Goal: Task Accomplishment & Management: Manage account settings

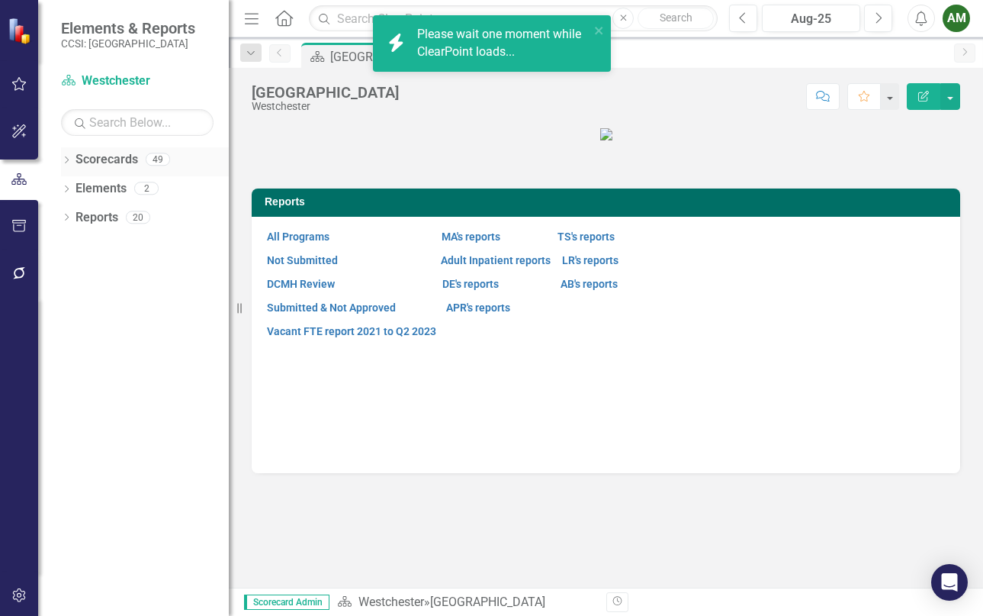
click at [69, 150] on div "Dropdown Scorecards 49" at bounding box center [145, 161] width 168 height 29
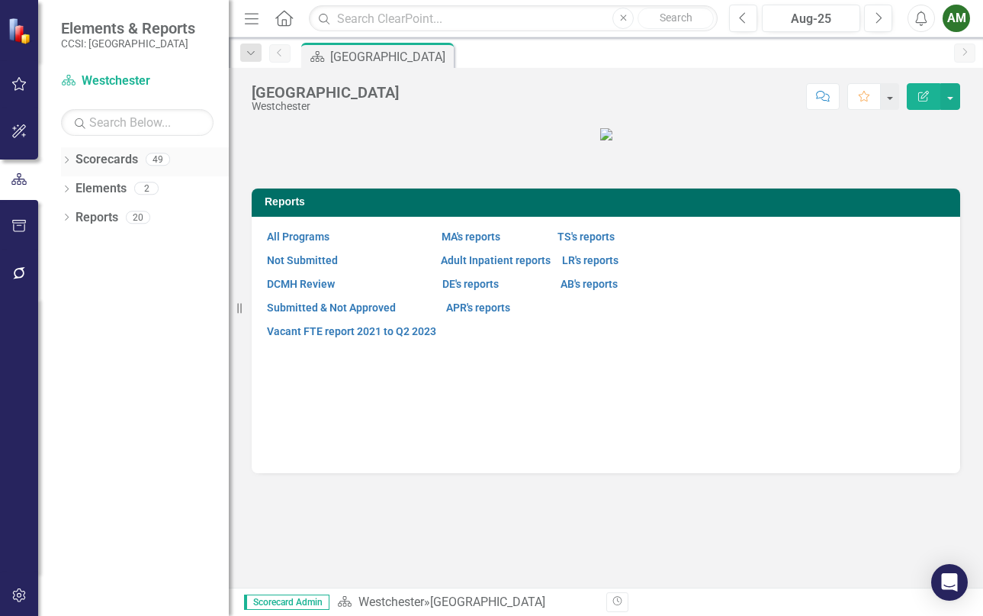
click at [68, 159] on icon "Dropdown" at bounding box center [66, 161] width 11 height 8
click at [76, 188] on icon at bounding box center [75, 188] width 4 height 8
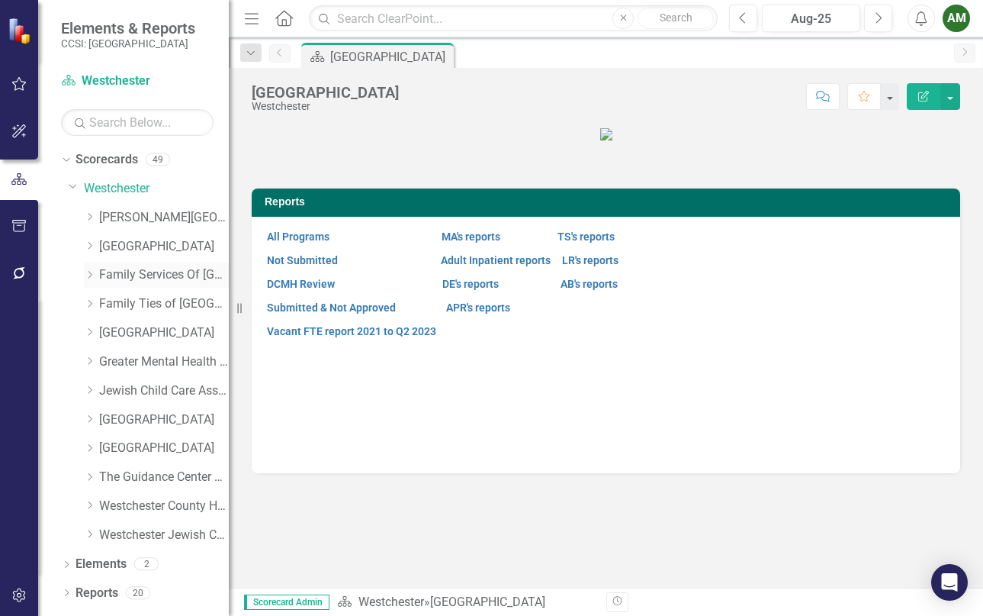
click at [93, 272] on icon "Dropdown" at bounding box center [89, 274] width 11 height 9
click at [166, 324] on link "FSW Cross Systems Unit [PERSON_NAME]" at bounding box center [171, 333] width 114 height 18
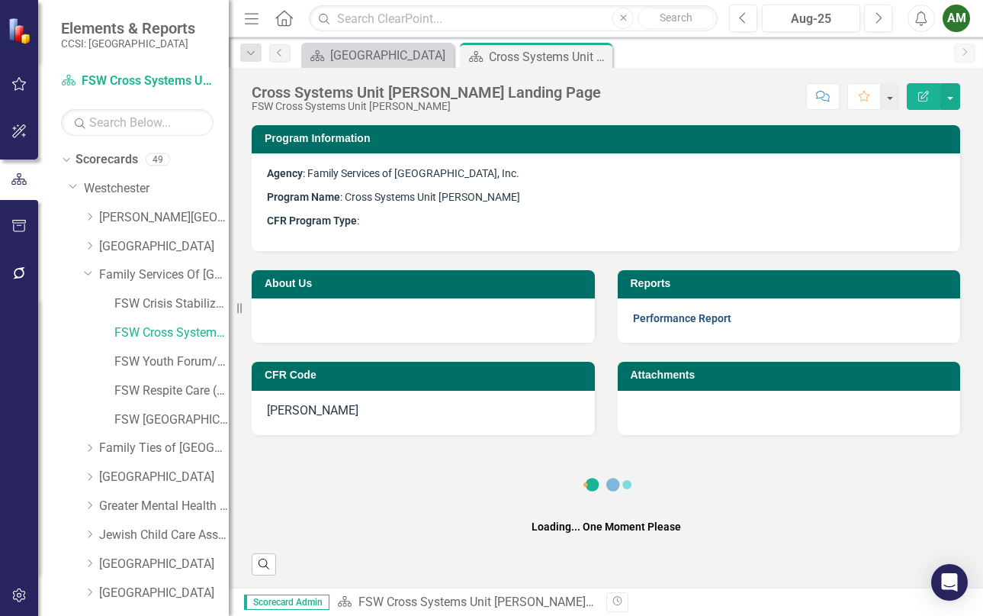
click at [688, 322] on link "Performance Report" at bounding box center [682, 318] width 98 height 12
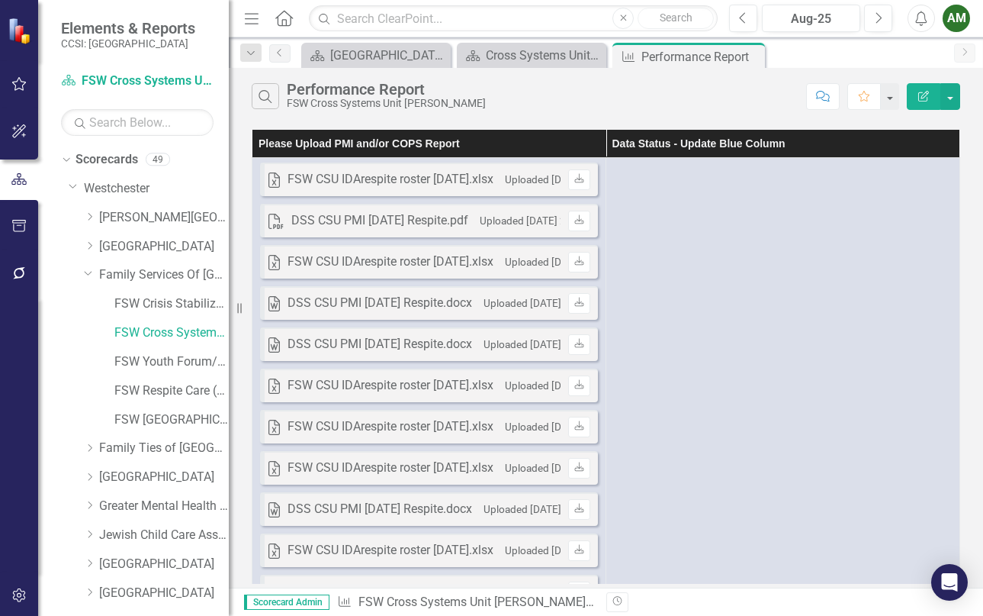
click at [21, 395] on div at bounding box center [19, 434] width 38 height 275
click at [966, 20] on div "AM" at bounding box center [956, 18] width 27 height 27
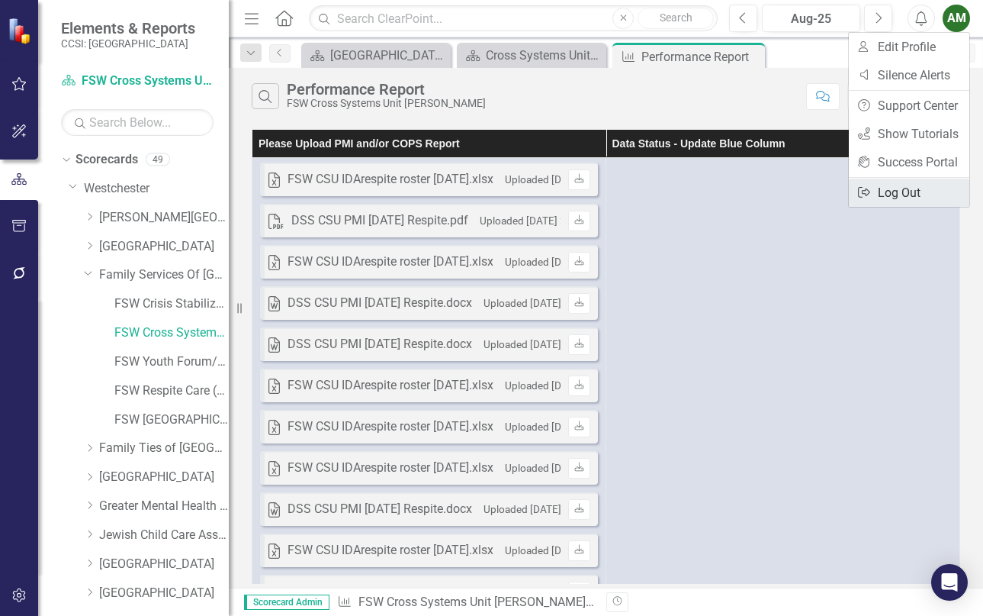
click at [898, 185] on link "Logout Log Out" at bounding box center [909, 192] width 121 height 28
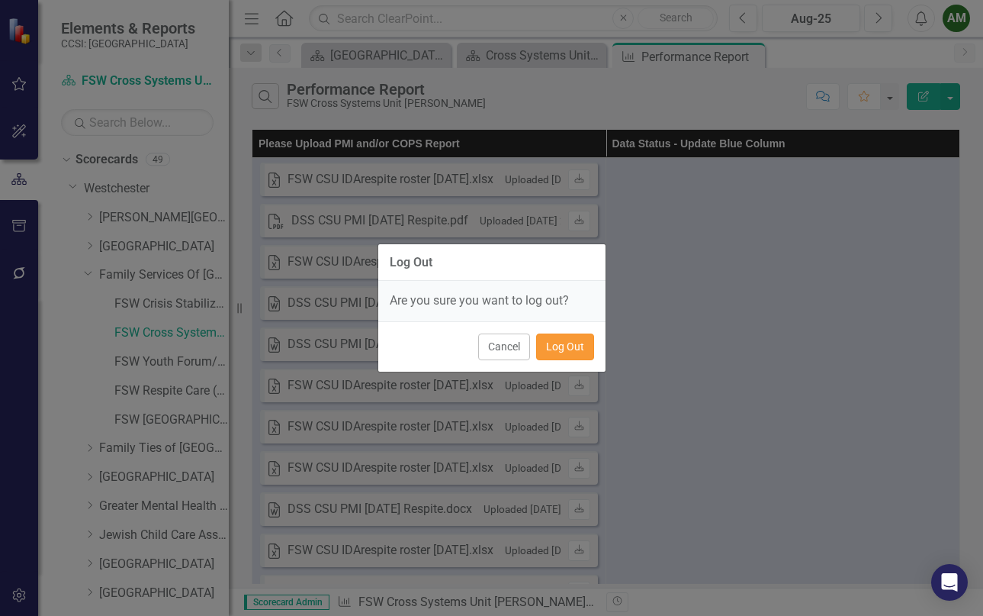
click at [561, 340] on button "Log Out" at bounding box center [565, 346] width 58 height 27
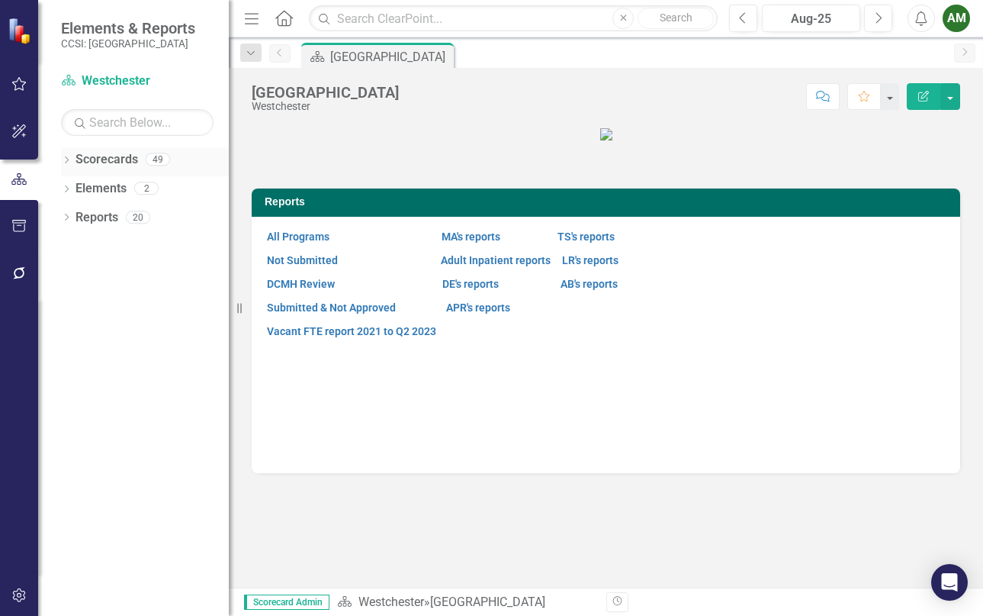
click at [61, 157] on icon "Dropdown" at bounding box center [66, 161] width 11 height 8
click at [70, 191] on icon "Dropdown" at bounding box center [74, 187] width 11 height 9
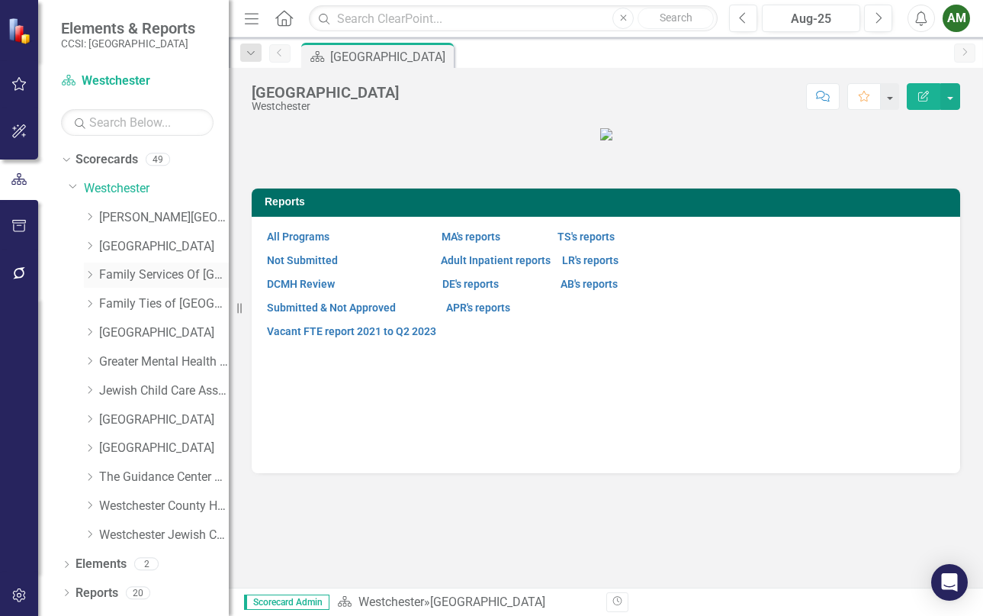
click at [92, 281] on div "Dropdown" at bounding box center [89, 274] width 11 height 13
click at [126, 333] on link "FSW Cross Systems Unit [PERSON_NAME]" at bounding box center [171, 333] width 114 height 18
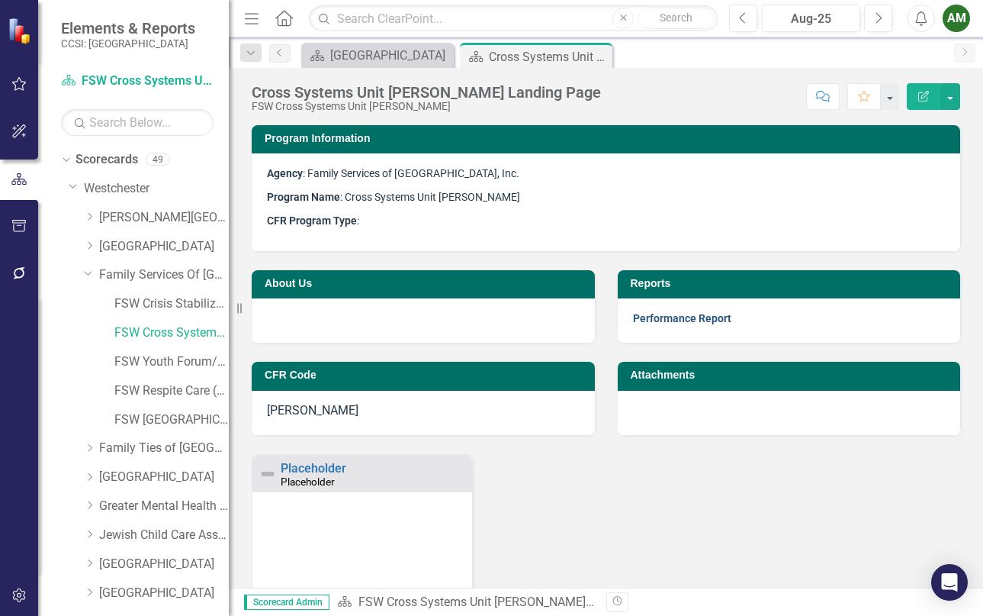
click at [673, 320] on link "Performance Report" at bounding box center [682, 318] width 98 height 12
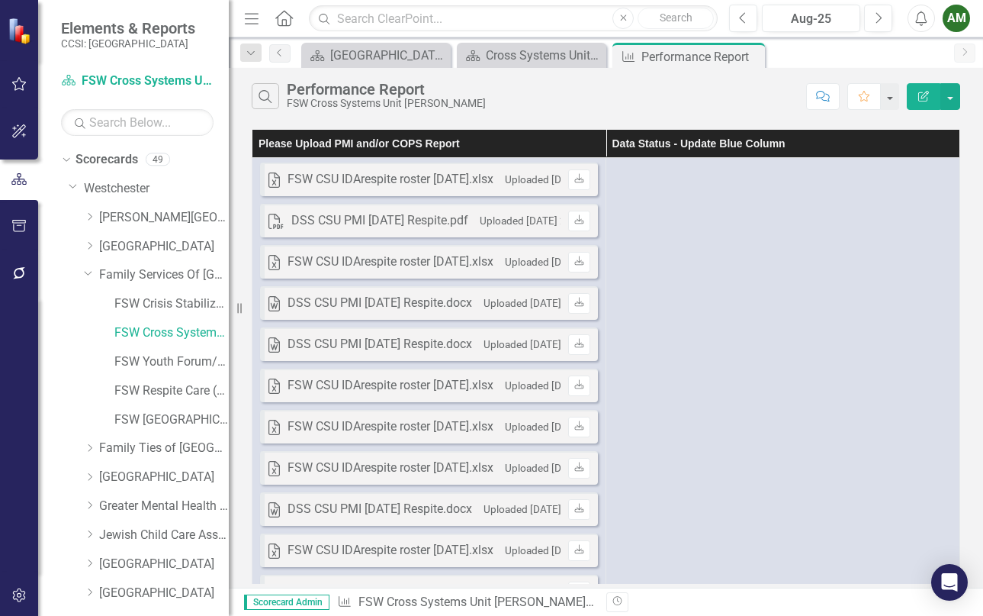
click at [968, 17] on div "AM" at bounding box center [956, 18] width 27 height 27
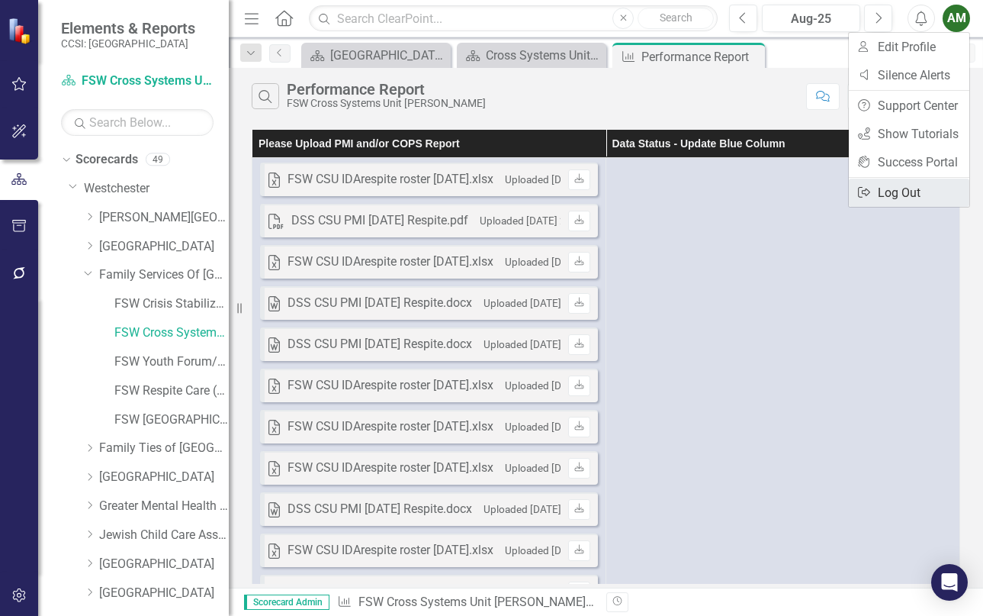
click at [902, 198] on link "Logout Log Out" at bounding box center [909, 192] width 121 height 28
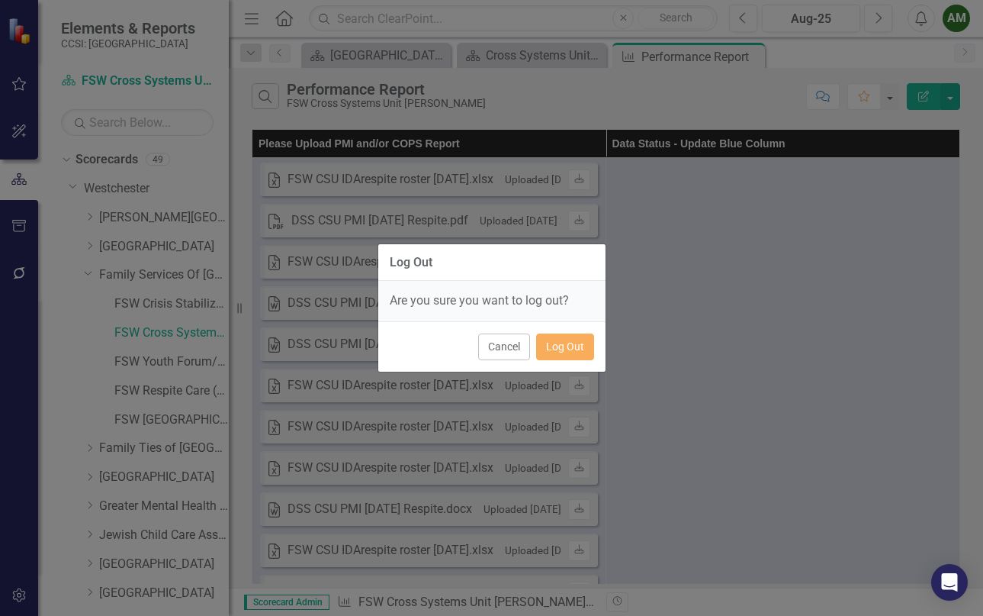
click at [562, 332] on div "Cancel Log Out" at bounding box center [491, 346] width 227 height 50
click at [564, 355] on button "Log Out" at bounding box center [565, 346] width 58 height 27
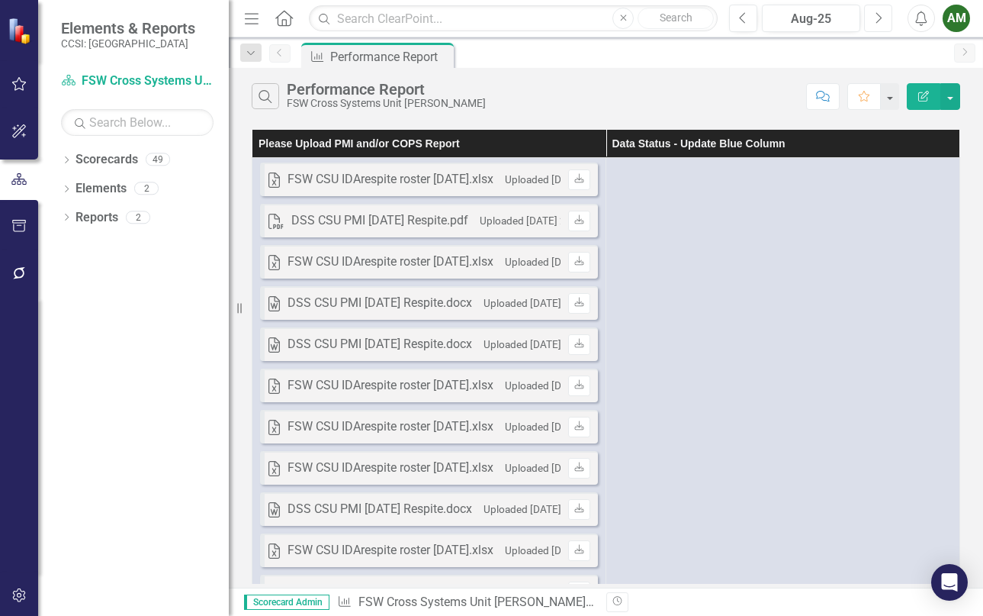
click at [870, 11] on button "Next" at bounding box center [878, 18] width 28 height 27
click at [743, 27] on button "Previous" at bounding box center [743, 18] width 28 height 27
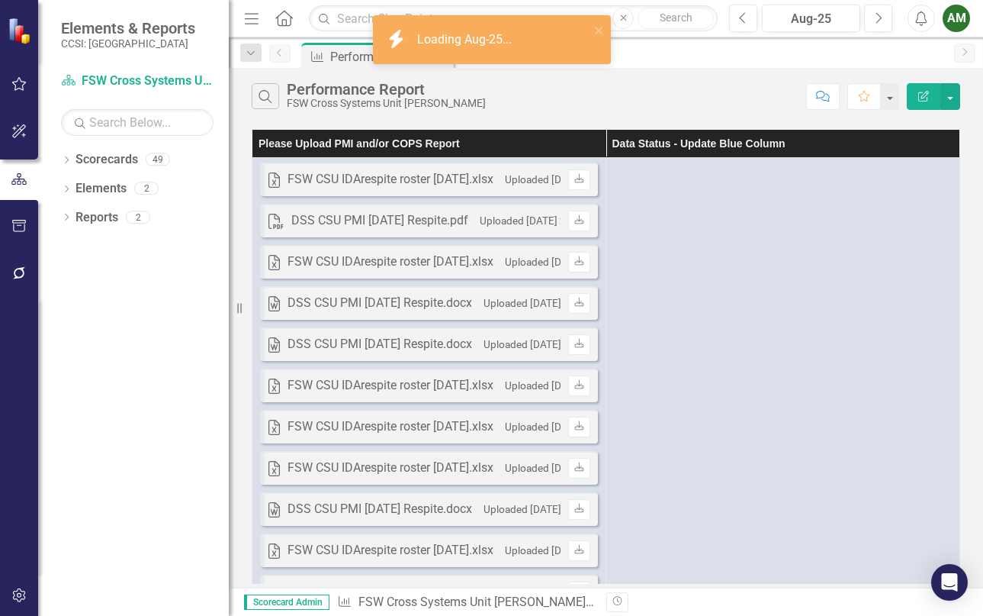
click at [963, 13] on div "AM" at bounding box center [956, 18] width 27 height 27
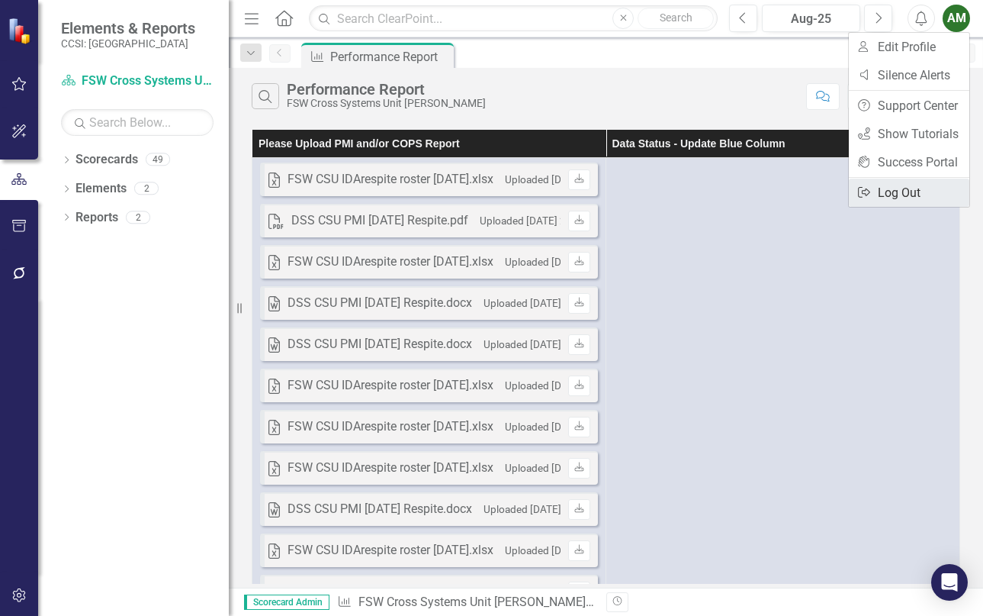
click at [887, 192] on link "Logout Log Out" at bounding box center [909, 192] width 121 height 28
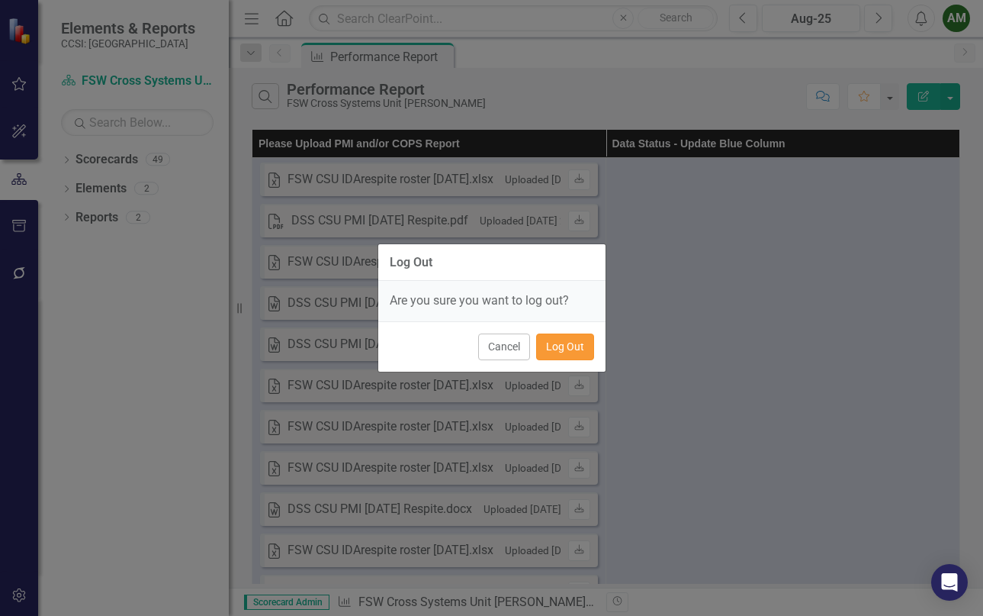
click at [558, 336] on button "Log Out" at bounding box center [565, 346] width 58 height 27
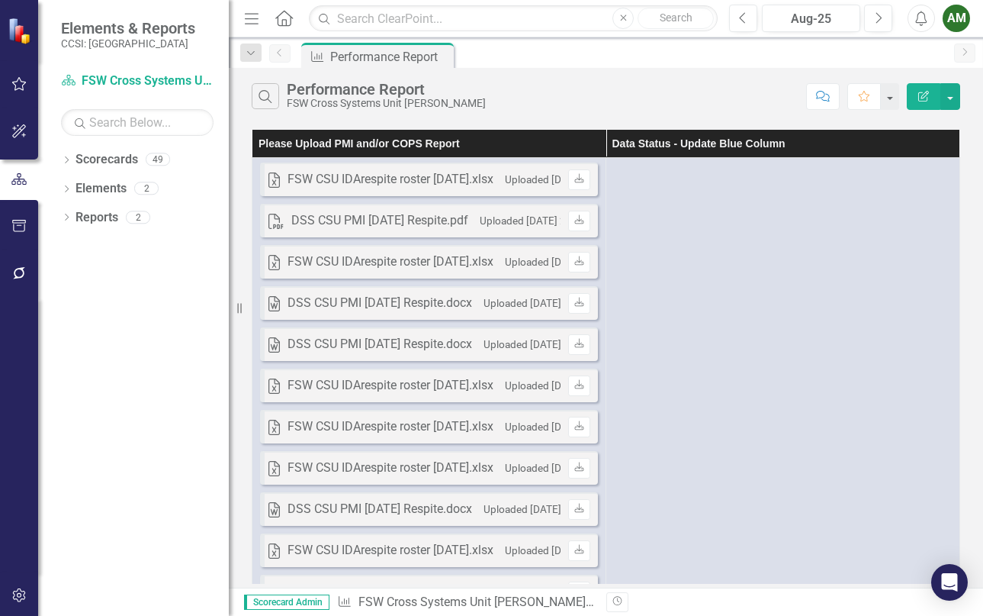
click at [282, 18] on icon "Home" at bounding box center [284, 18] width 20 height 16
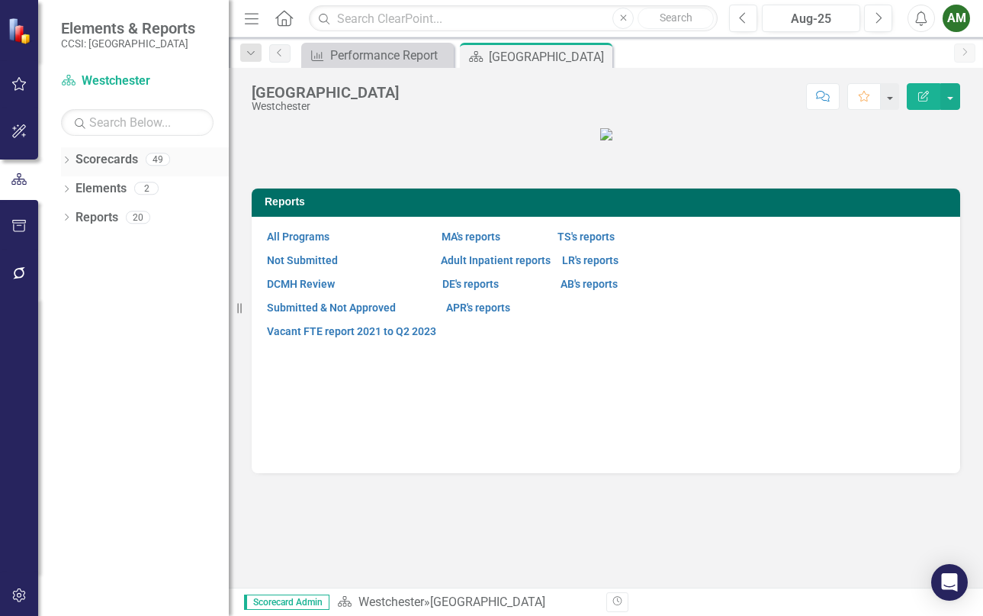
click at [69, 159] on icon "Dropdown" at bounding box center [66, 161] width 11 height 8
click at [75, 188] on icon "Dropdown" at bounding box center [74, 187] width 11 height 9
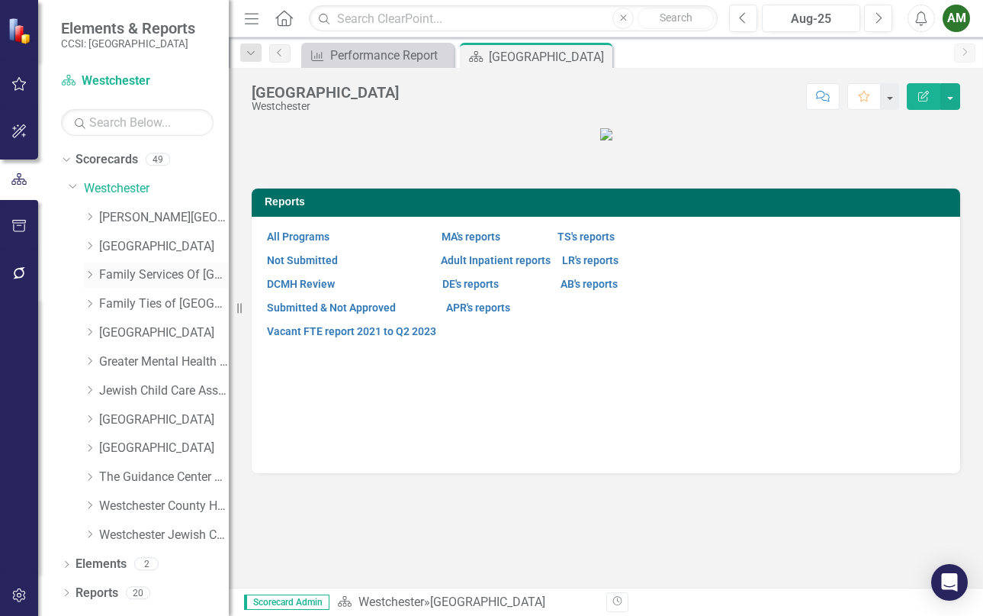
click at [92, 274] on icon at bounding box center [90, 275] width 4 height 8
click at [145, 328] on link "FSW Cross Systems Unit [PERSON_NAME]" at bounding box center [171, 333] width 114 height 18
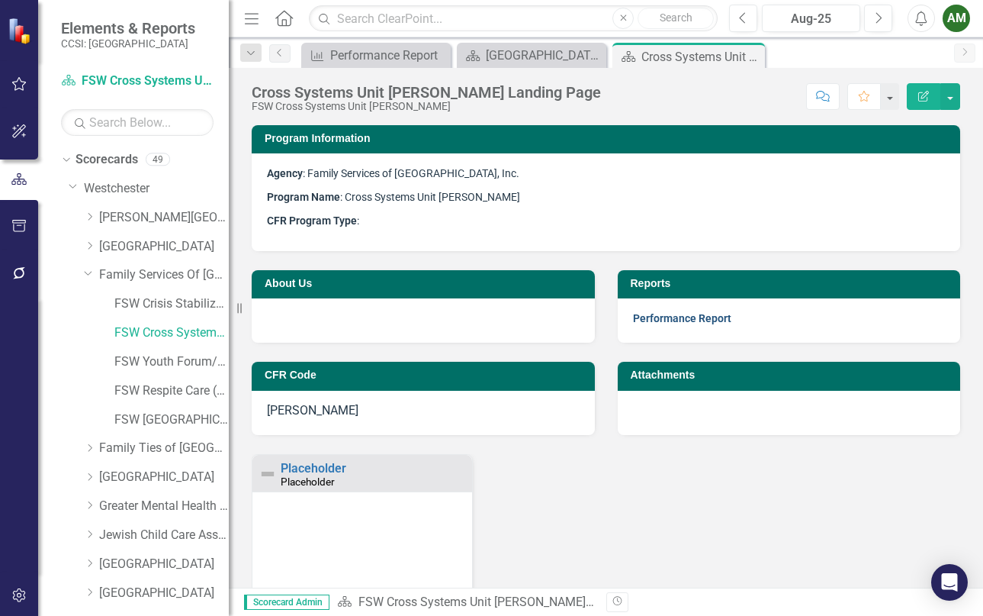
click at [716, 320] on link "Performance Report" at bounding box center [682, 318] width 98 height 12
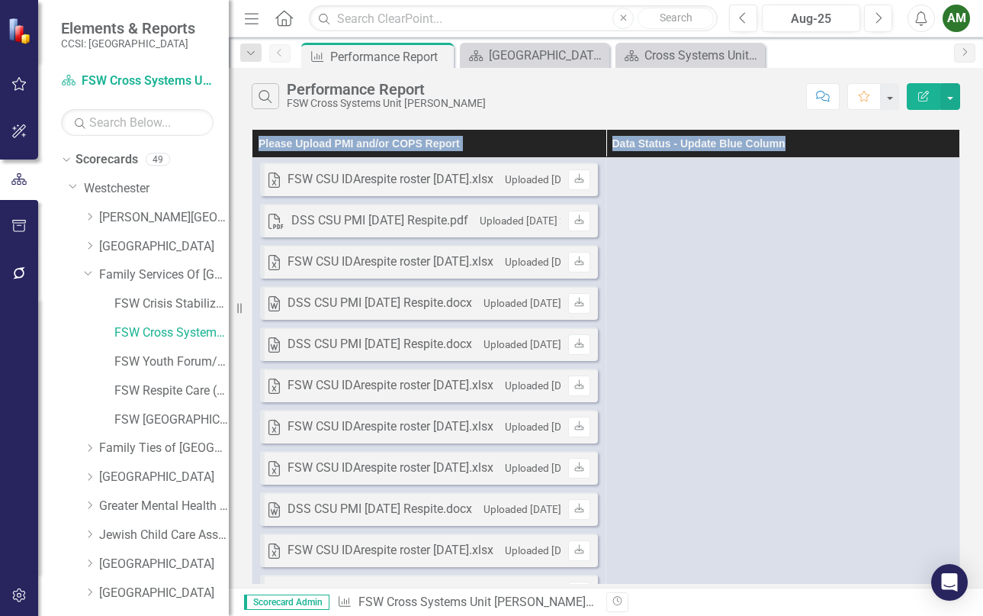
click at [963, 30] on div "AM" at bounding box center [956, 18] width 27 height 27
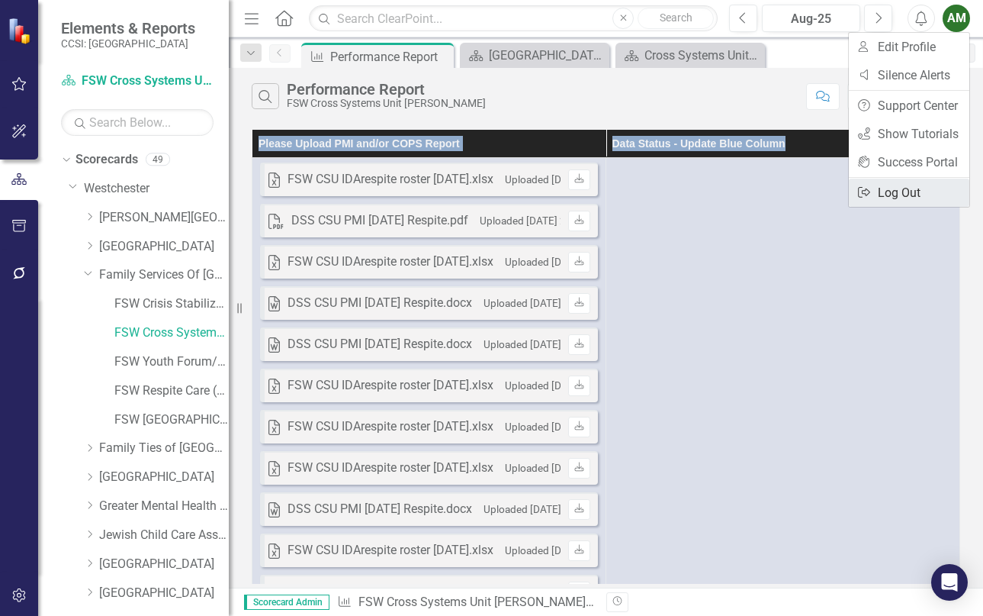
click at [902, 187] on link "Logout Log Out" at bounding box center [909, 192] width 121 height 28
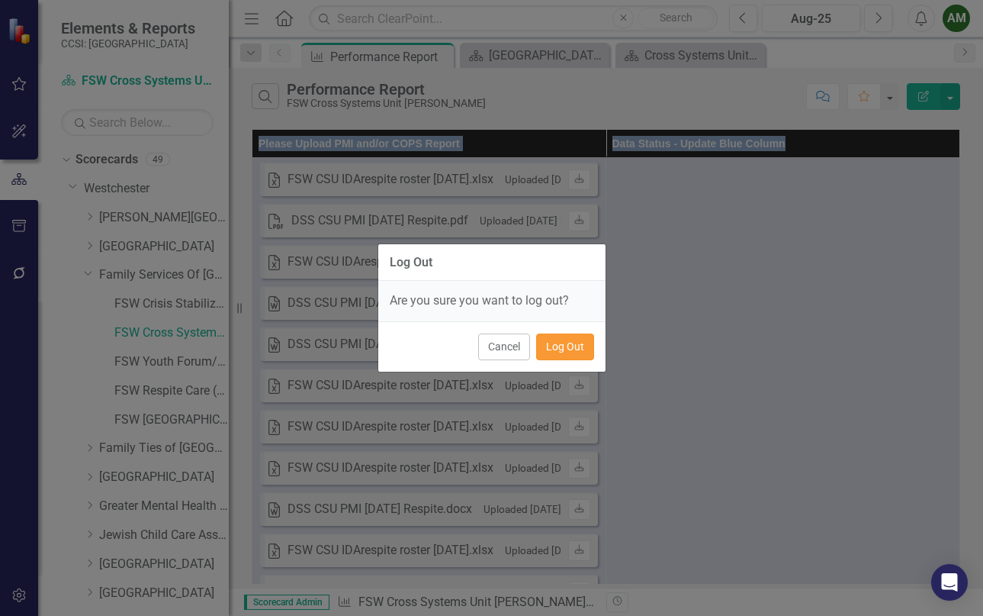
click at [584, 346] on button "Log Out" at bounding box center [565, 346] width 58 height 27
